Goal: Entertainment & Leisure: Consume media (video, audio)

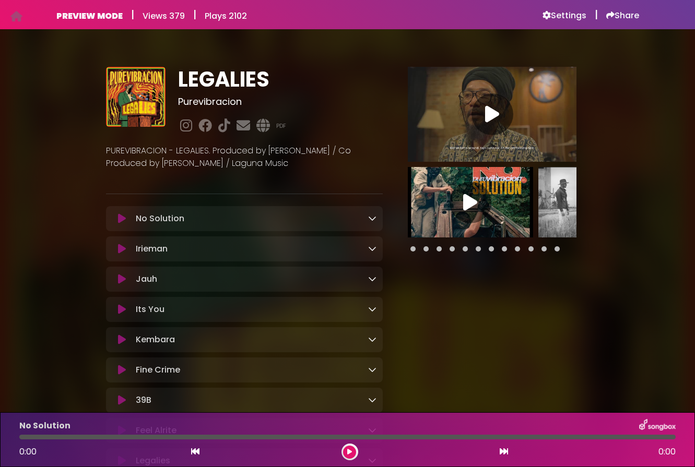
click at [124, 312] on icon at bounding box center [122, 309] width 8 height 10
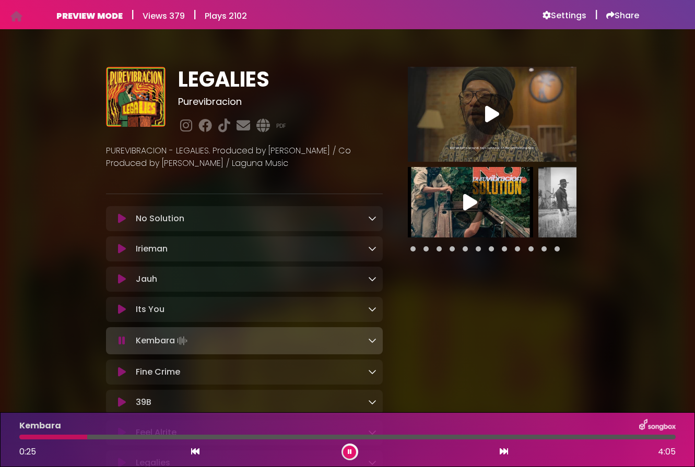
click at [121, 311] on icon at bounding box center [122, 309] width 8 height 10
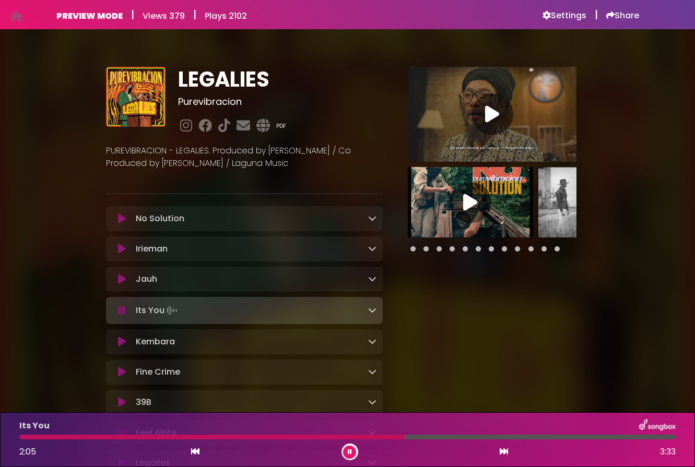
click at [283, 127] on link "PDF" at bounding box center [281, 126] width 10 height 9
click at [263, 129] on icon at bounding box center [263, 126] width 18 height 14
click at [278, 125] on link "PDF" at bounding box center [281, 126] width 10 height 9
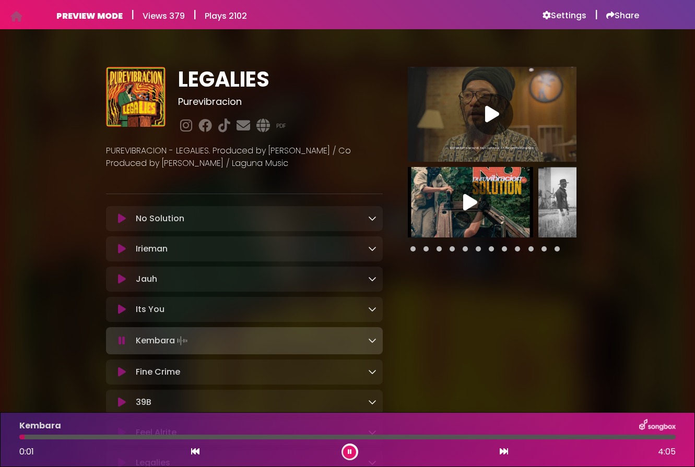
click at [470, 438] on div at bounding box center [347, 437] width 656 height 5
click at [122, 308] on icon at bounding box center [122, 309] width 8 height 10
click at [104, 438] on div at bounding box center [347, 437] width 656 height 5
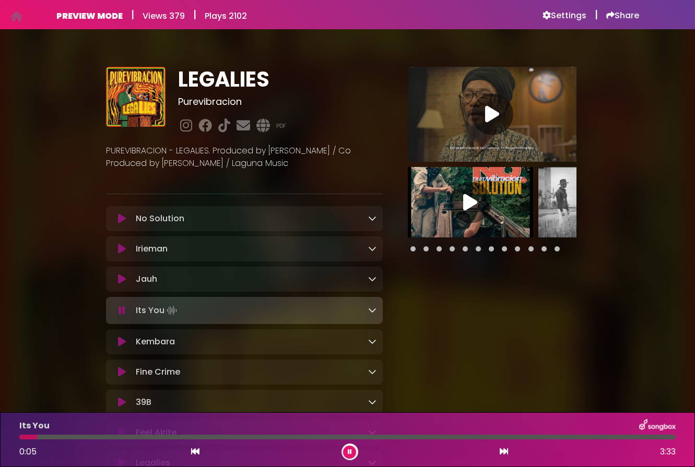
click at [370, 312] on icon at bounding box center [372, 310] width 8 height 8
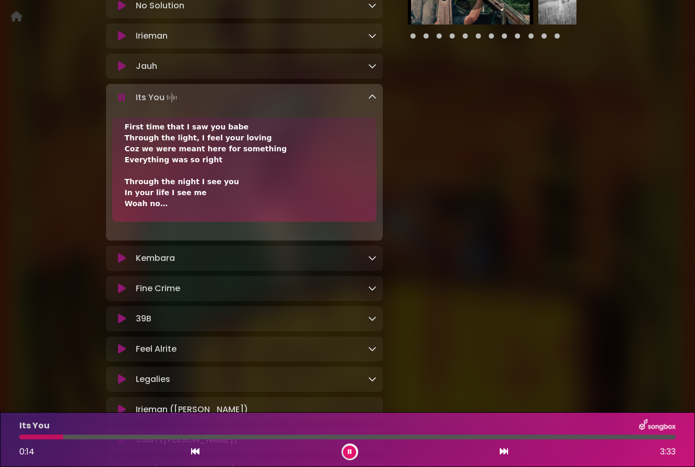
scroll to position [127, 0]
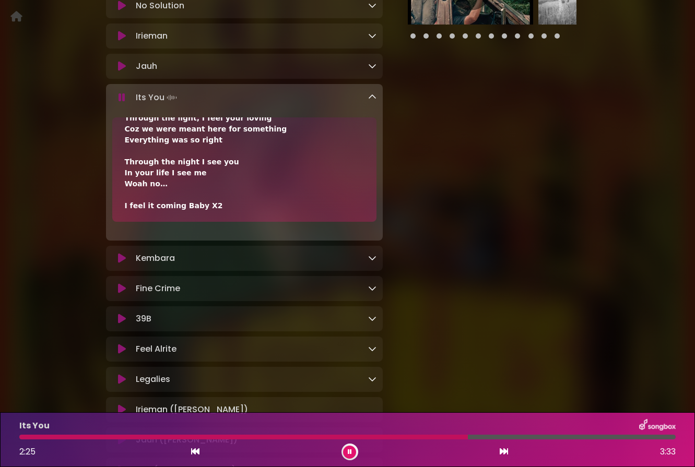
click at [348, 449] on icon at bounding box center [350, 452] width 4 height 6
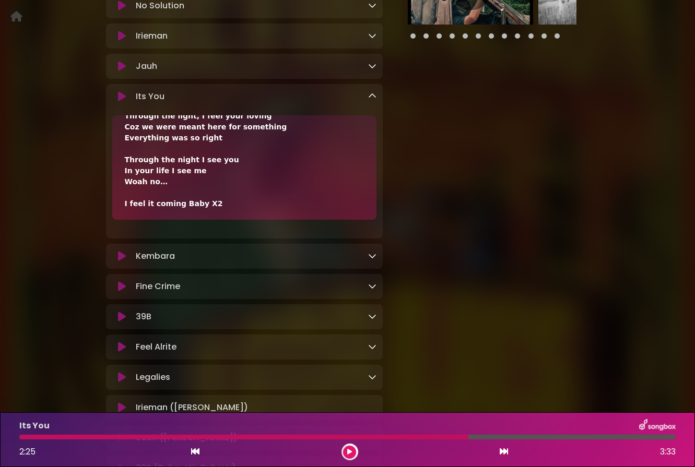
click at [351, 451] on icon at bounding box center [349, 452] width 5 height 6
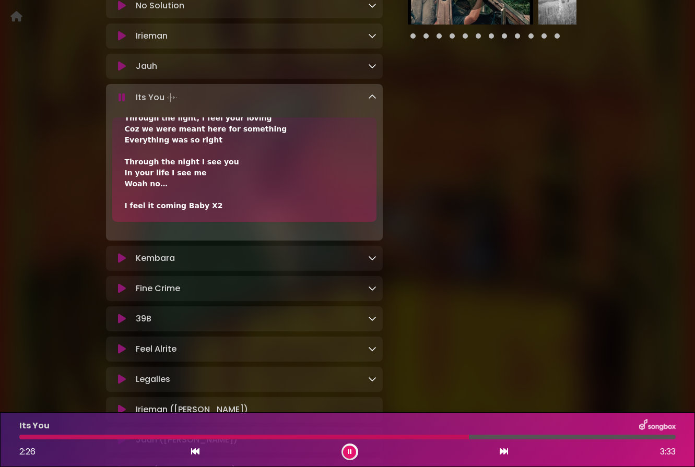
click at [305, 435] on div at bounding box center [244, 437] width 450 height 5
click at [240, 437] on div at bounding box center [165, 437] width 292 height 5
click at [351, 451] on icon at bounding box center [350, 452] width 4 height 6
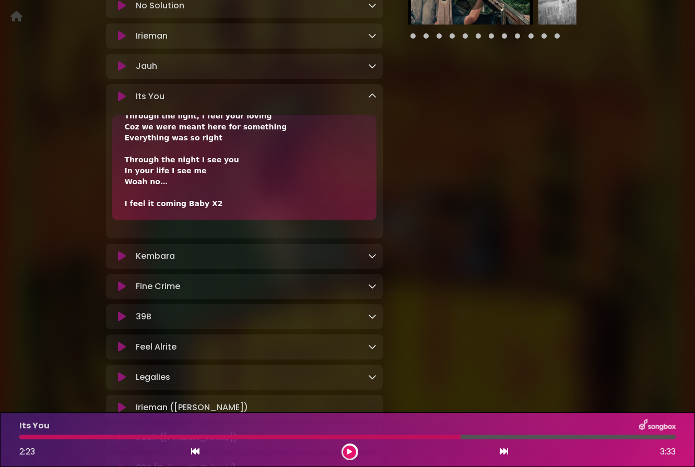
click at [152, 437] on div at bounding box center [239, 437] width 441 height 5
click at [100, 437] on div at bounding box center [239, 437] width 441 height 5
drag, startPoint x: 345, startPoint y: 454, endPoint x: 338, endPoint y: 455, distance: 6.8
click at [345, 454] on button at bounding box center [349, 452] width 13 height 13
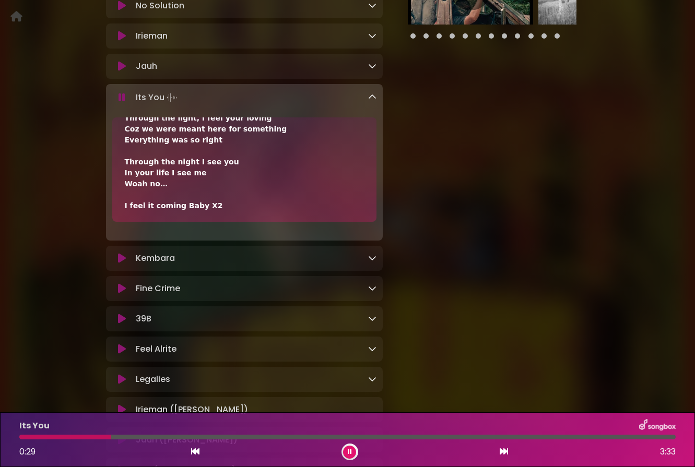
click at [68, 437] on div at bounding box center [64, 437] width 91 height 5
click at [19, 432] on div "Its You" at bounding box center [347, 426] width 669 height 14
click at [26, 434] on div "Its You 0:29 3:33" at bounding box center [347, 439] width 669 height 41
click at [26, 437] on div at bounding box center [64, 437] width 91 height 5
drag, startPoint x: 27, startPoint y: 438, endPoint x: 4, endPoint y: 397, distance: 46.5
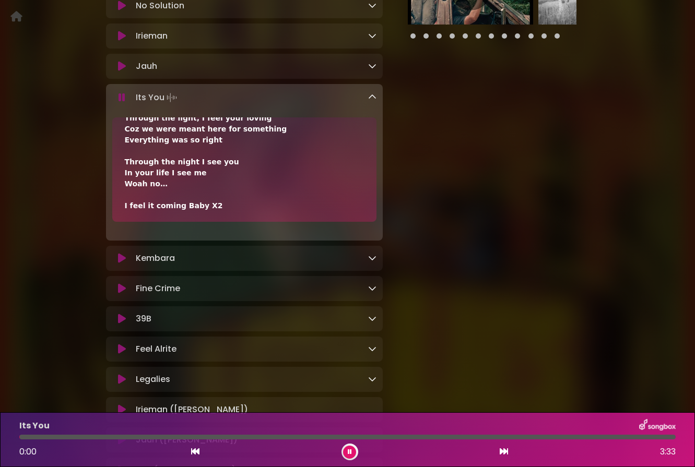
click at [18, 436] on div at bounding box center [347, 437] width 669 height 5
drag, startPoint x: 23, startPoint y: 438, endPoint x: 14, endPoint y: 435, distance: 9.6
click at [19, 440] on div "Its You 0:00 3:33" at bounding box center [347, 439] width 669 height 41
click at [350, 451] on icon at bounding box center [350, 452] width 4 height 6
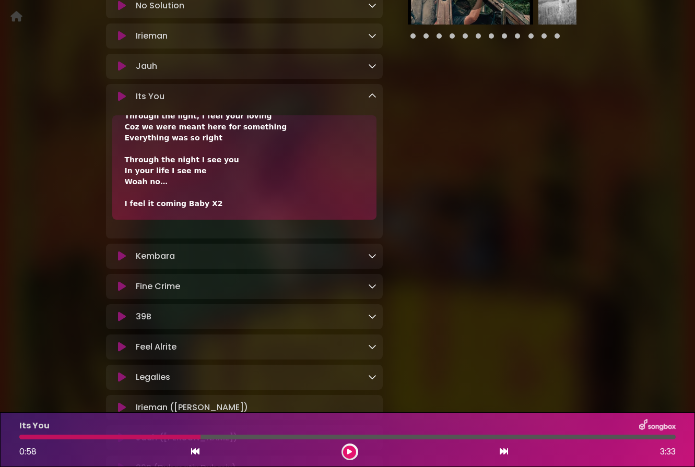
click at [54, 438] on div at bounding box center [109, 437] width 181 height 5
click at [28, 437] on div at bounding box center [109, 437] width 181 height 5
click at [348, 450] on icon at bounding box center [349, 452] width 5 height 6
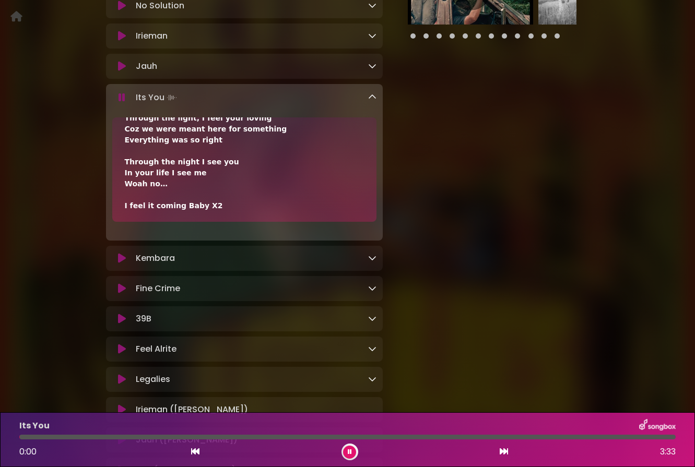
drag, startPoint x: 26, startPoint y: 439, endPoint x: 15, endPoint y: 439, distance: 11.0
click at [15, 439] on div at bounding box center [347, 437] width 669 height 5
click at [347, 454] on button at bounding box center [349, 452] width 13 height 13
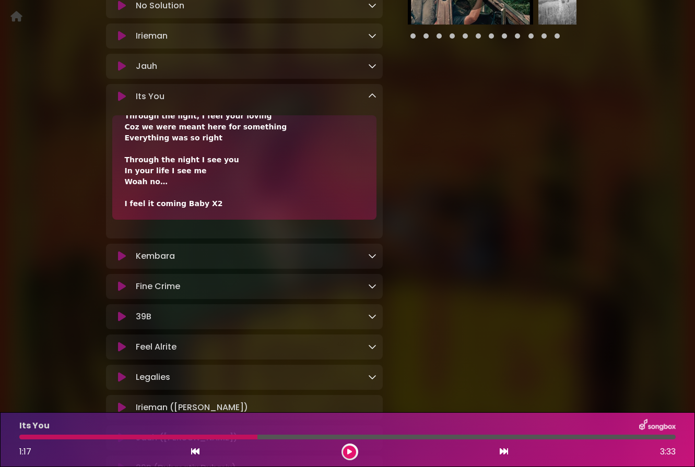
click at [352, 446] on button at bounding box center [349, 452] width 13 height 13
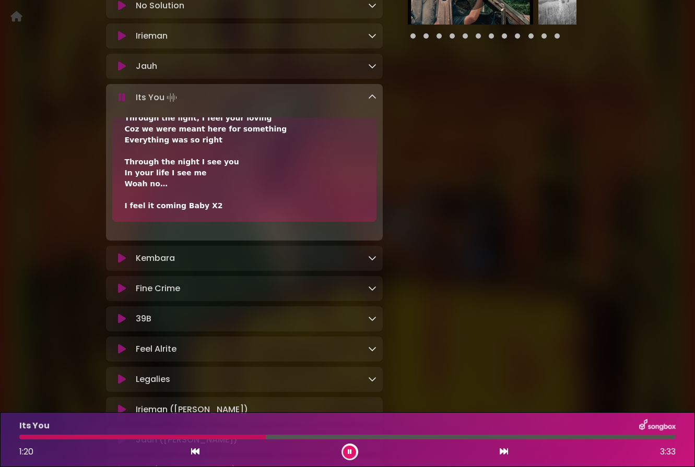
click at [121, 292] on icon at bounding box center [122, 289] width 8 height 10
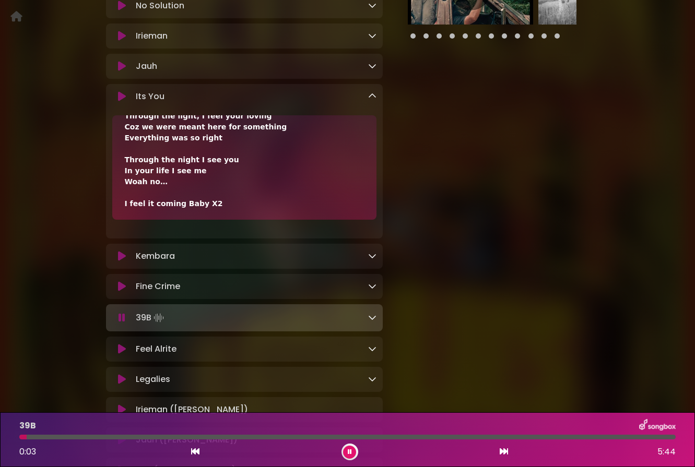
drag, startPoint x: 20, startPoint y: 434, endPoint x: 14, endPoint y: 435, distance: 6.9
click at [14, 435] on div "39B 0:03 5:44" at bounding box center [347, 439] width 669 height 41
drag, startPoint x: 27, startPoint y: 442, endPoint x: 21, endPoint y: 440, distance: 6.1
click at [21, 440] on div "39B 0:04 5:44" at bounding box center [347, 439] width 669 height 41
drag, startPoint x: 28, startPoint y: 438, endPoint x: 21, endPoint y: 438, distance: 6.8
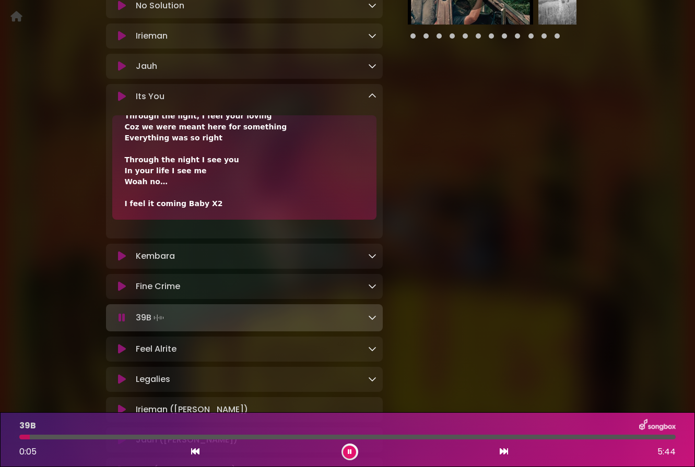
click at [21, 438] on div at bounding box center [347, 437] width 656 height 5
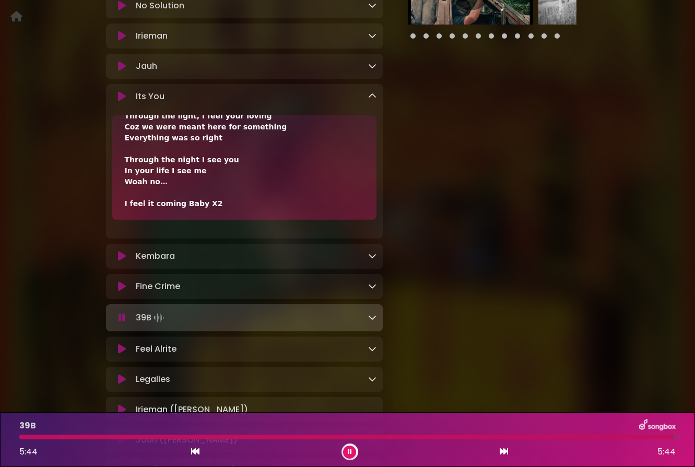
click at [119, 351] on icon at bounding box center [122, 349] width 8 height 10
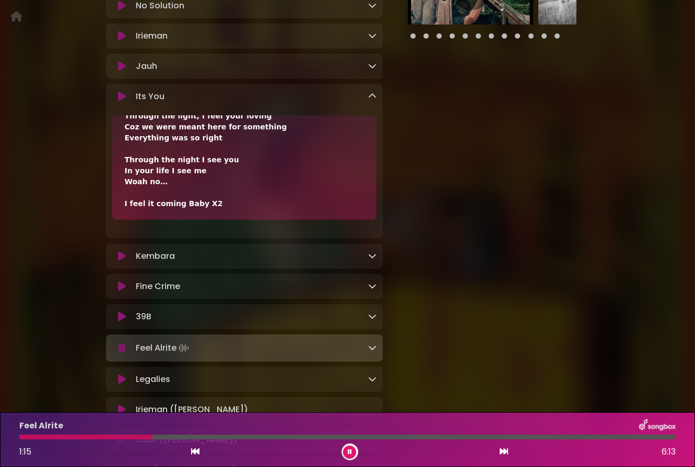
click at [370, 350] on icon at bounding box center [372, 348] width 8 height 8
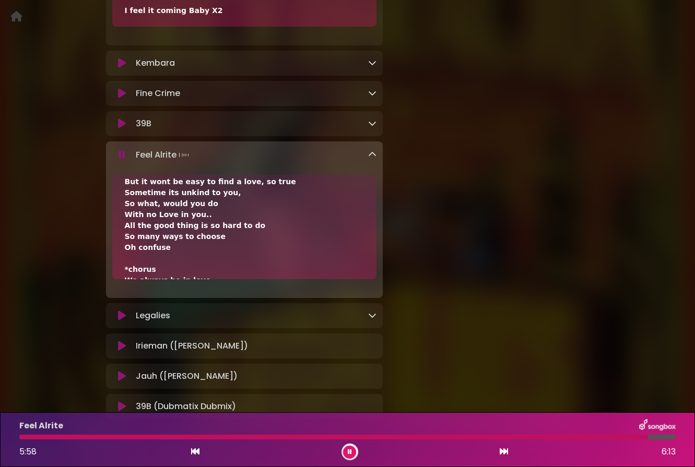
scroll to position [244, 0]
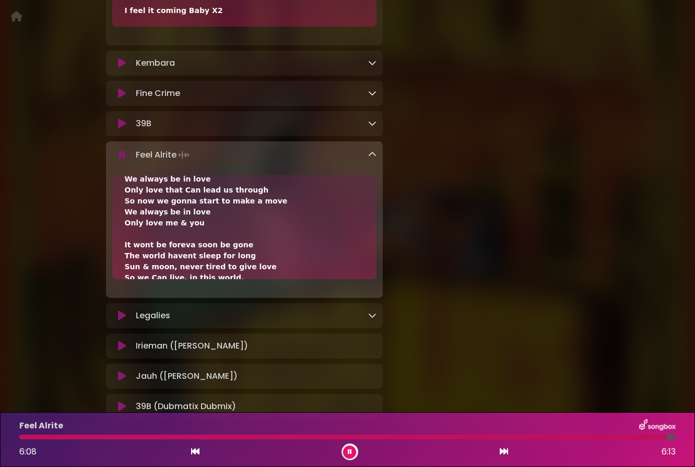
click at [122, 159] on icon at bounding box center [122, 155] width 7 height 10
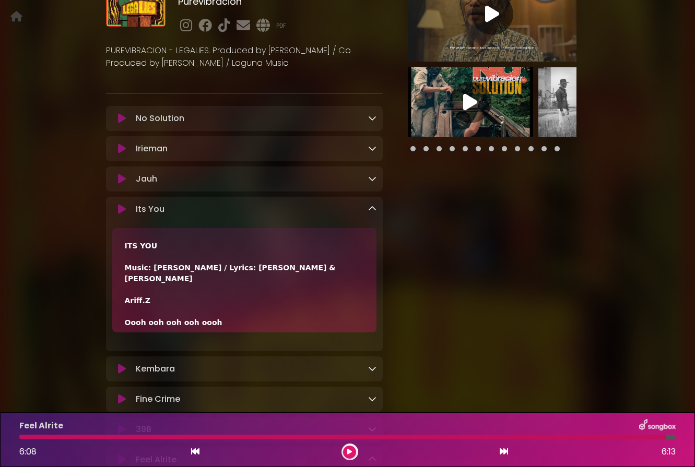
scroll to position [0, 0]
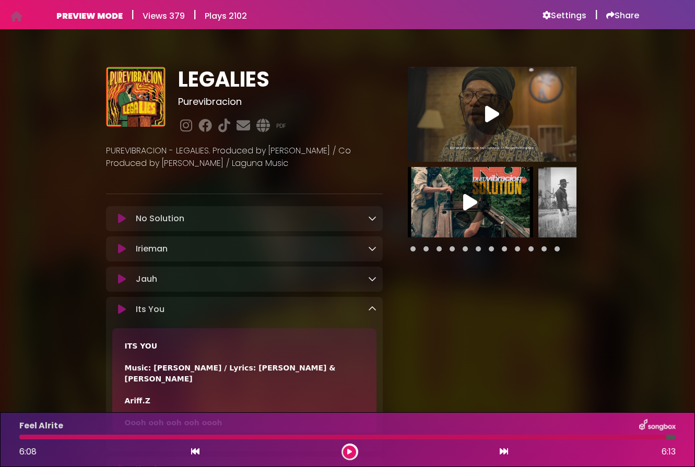
click at [120, 279] on icon at bounding box center [122, 279] width 8 height 10
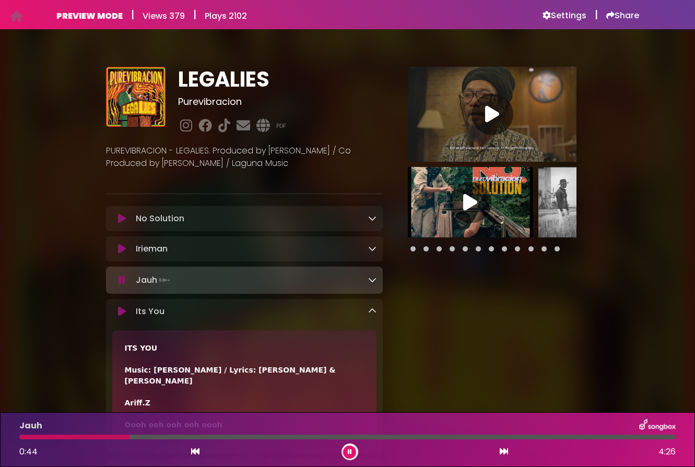
drag, startPoint x: 369, startPoint y: 280, endPoint x: 357, endPoint y: 292, distance: 17.4
click at [369, 280] on icon at bounding box center [372, 280] width 8 height 8
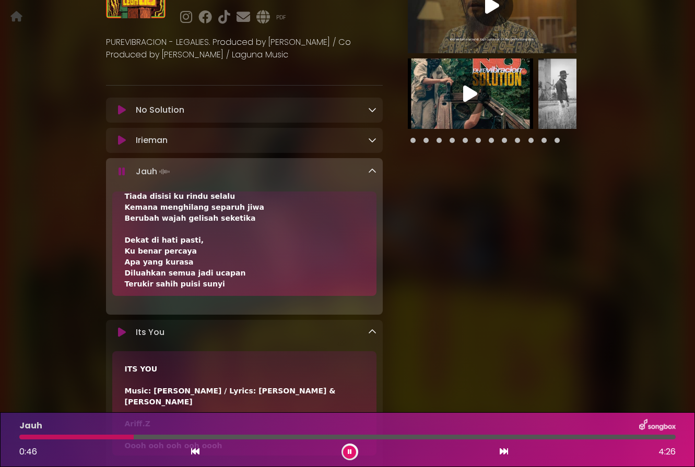
scroll to position [2, 0]
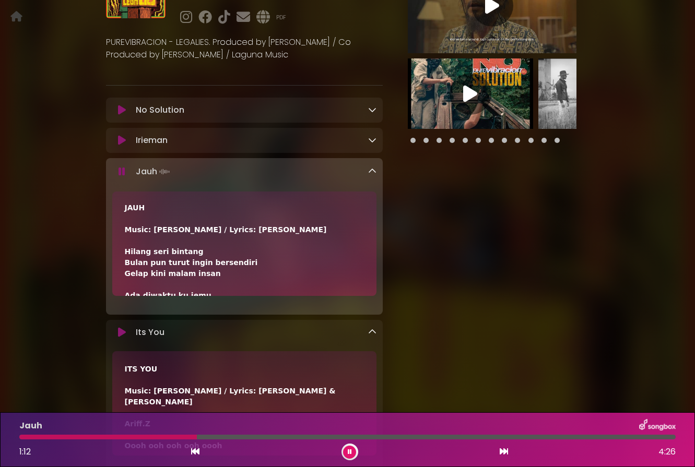
click at [22, 437] on div at bounding box center [108, 437] width 178 height 5
click at [49, 432] on div "Jauh" at bounding box center [347, 426] width 669 height 14
drag, startPoint x: 42, startPoint y: 435, endPoint x: 23, endPoint y: 437, distance: 18.8
click at [23, 437] on div at bounding box center [120, 437] width 202 height 5
drag, startPoint x: 18, startPoint y: 440, endPoint x: 11, endPoint y: 438, distance: 6.6
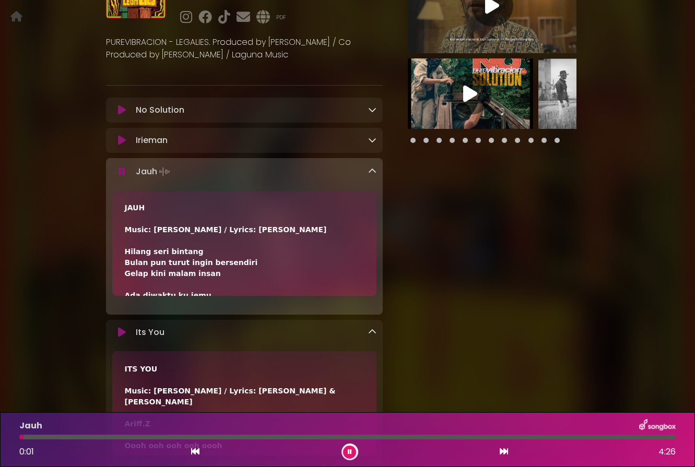
click at [11, 439] on div "Jauh 0:01 4:26" at bounding box center [347, 439] width 695 height 55
click at [194, 454] on icon at bounding box center [195, 451] width 8 height 8
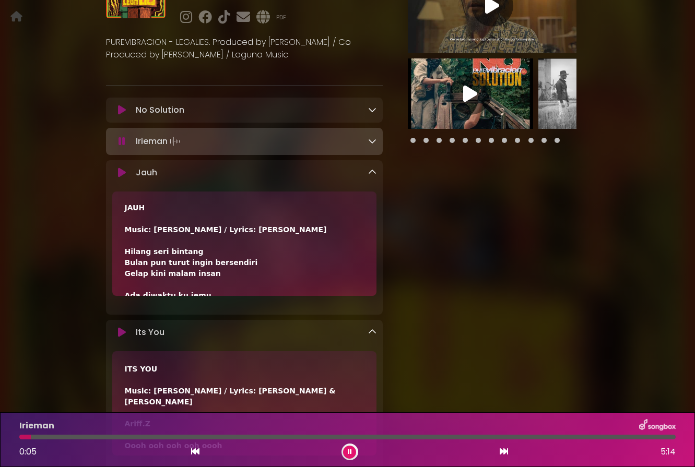
drag, startPoint x: 120, startPoint y: 172, endPoint x: 171, endPoint y: 138, distance: 61.7
click at [120, 172] on icon at bounding box center [122, 173] width 8 height 10
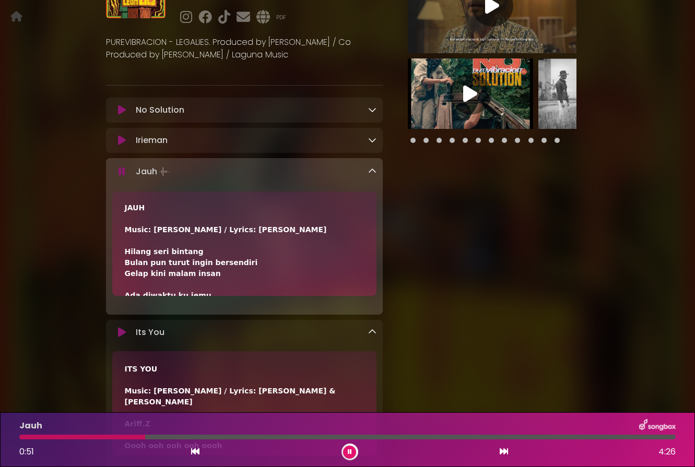
click at [198, 452] on icon at bounding box center [195, 451] width 8 height 8
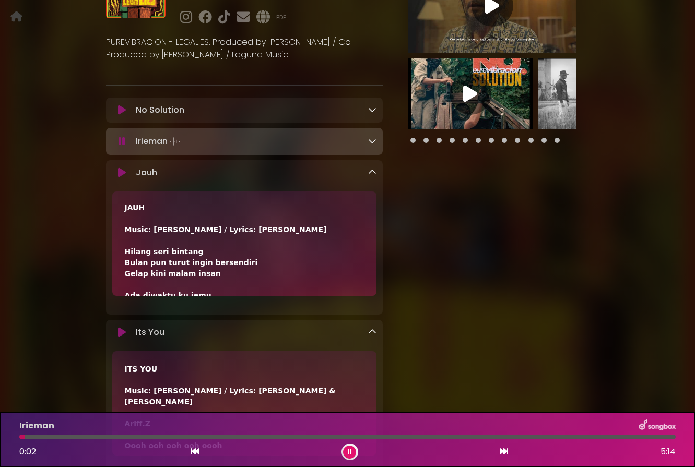
click at [503, 452] on icon at bounding box center [504, 451] width 8 height 8
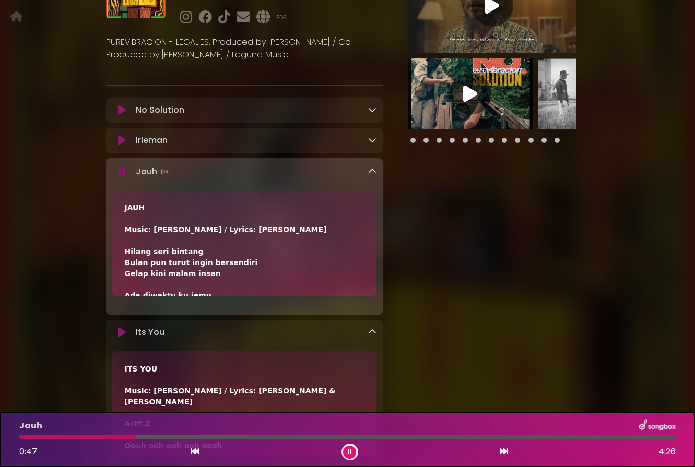
click at [120, 143] on icon at bounding box center [122, 140] width 8 height 10
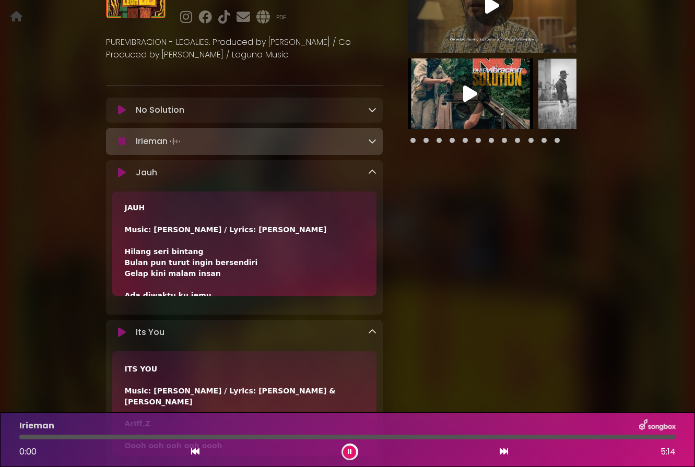
click at [122, 172] on icon at bounding box center [122, 173] width 8 height 10
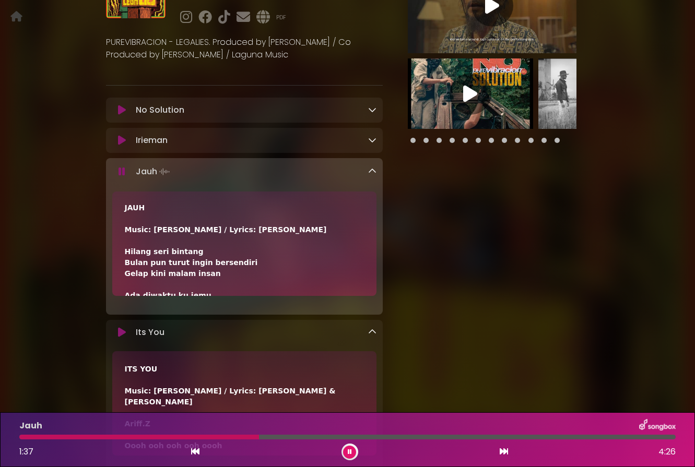
click at [354, 449] on button at bounding box center [349, 452] width 13 height 13
